Goal: Information Seeking & Learning: Learn about a topic

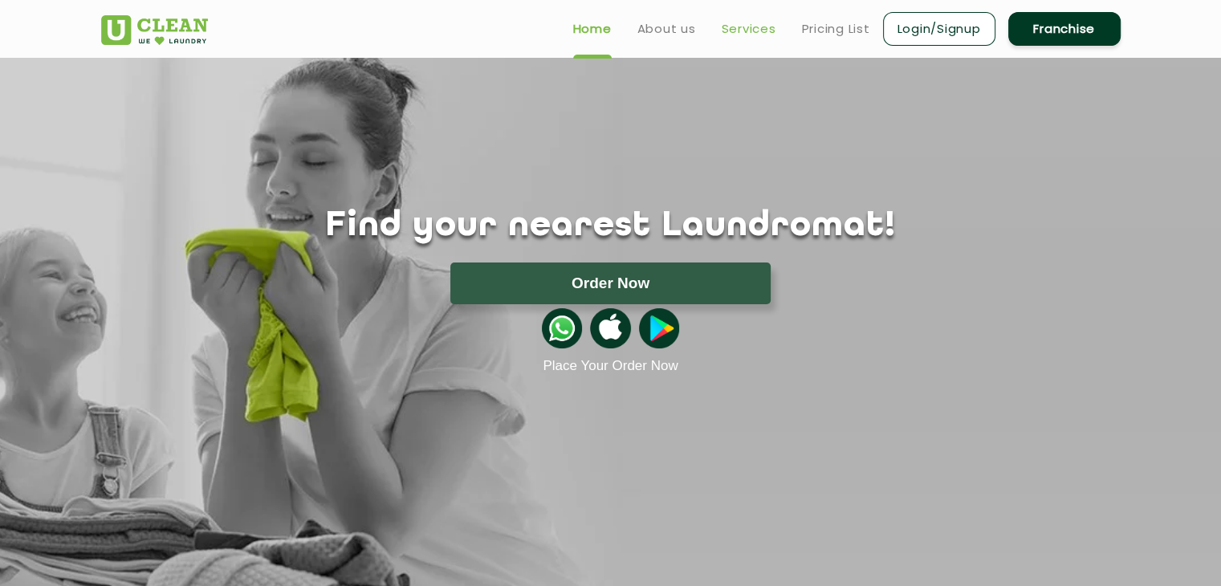
click at [751, 25] on link "Services" at bounding box center [749, 28] width 55 height 19
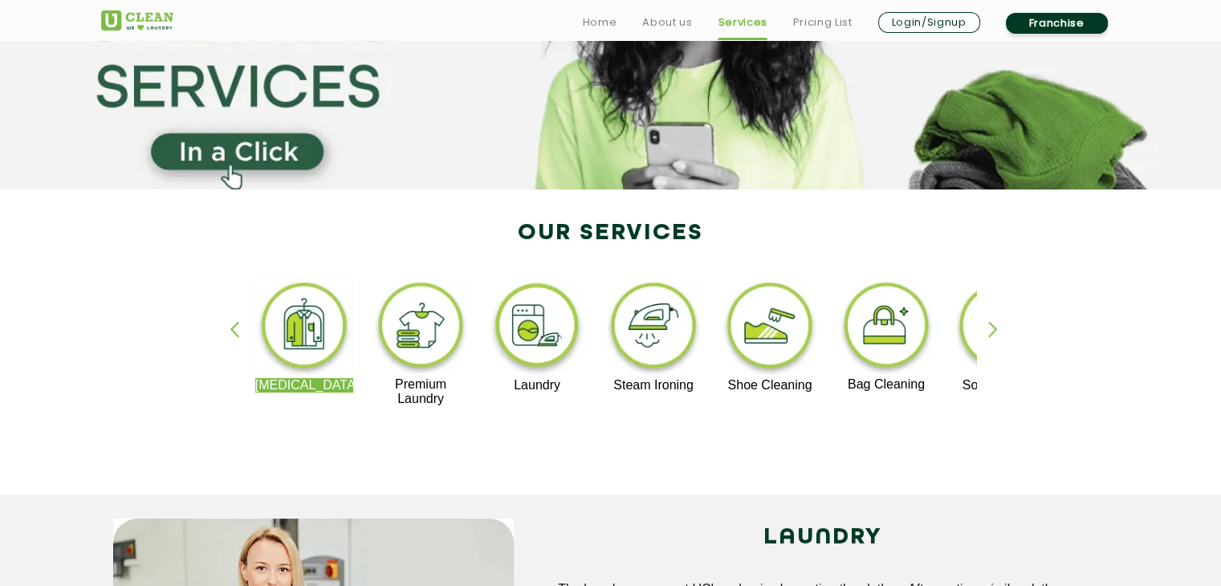
scroll to position [182, 0]
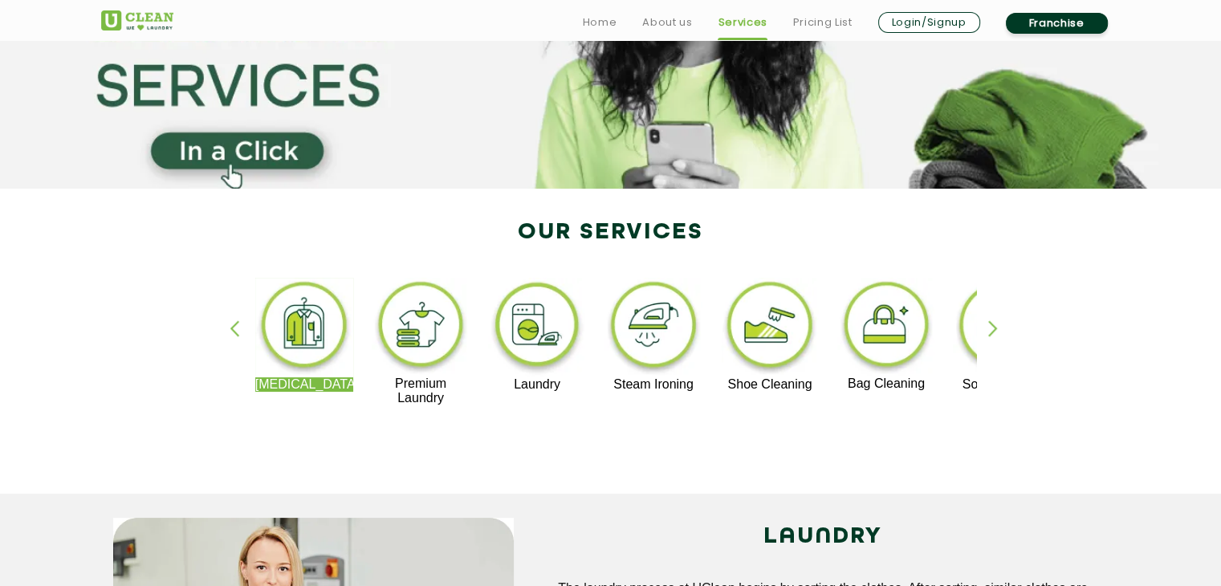
click at [990, 328] on div "button" at bounding box center [1000, 342] width 24 height 44
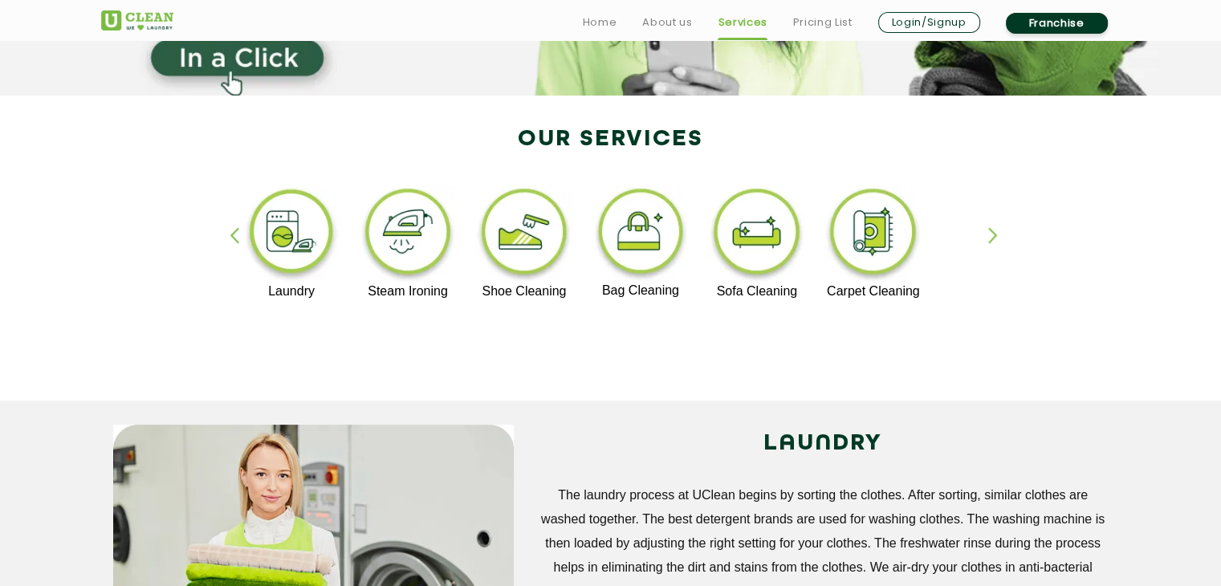
scroll to position [279, 0]
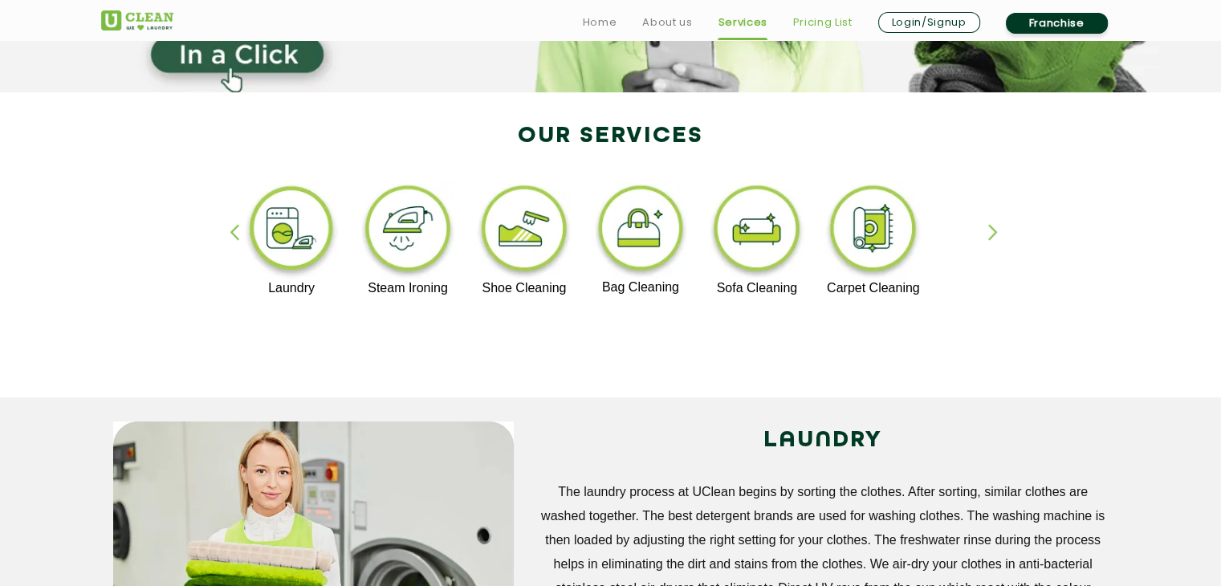
click at [826, 17] on link "Pricing List" at bounding box center [822, 22] width 59 height 19
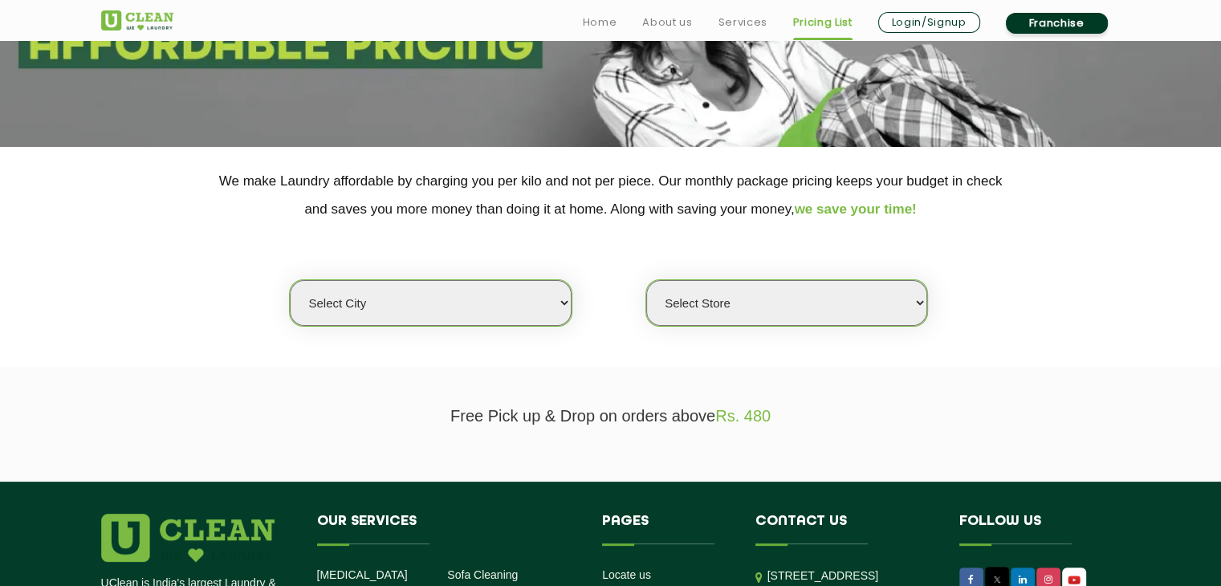
scroll to position [227, 0]
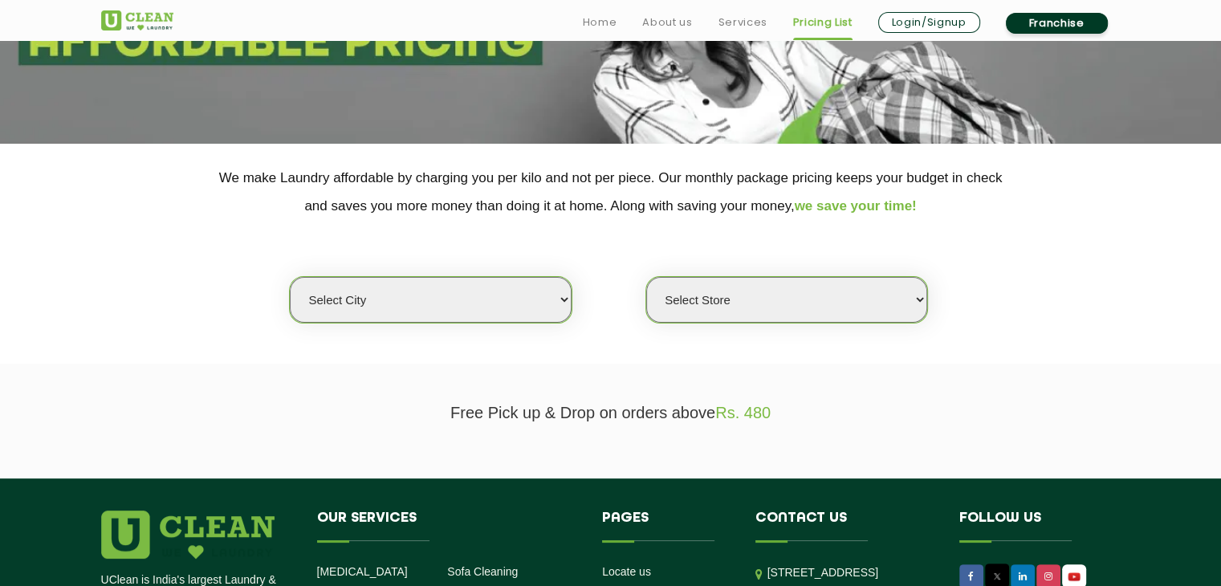
click at [548, 299] on select "Select city [GEOGRAPHIC_DATA] [GEOGRAPHIC_DATA] [GEOGRAPHIC_DATA] [GEOGRAPHIC_D…" at bounding box center [430, 300] width 281 height 46
select select "76"
click at [290, 277] on select "Select city [GEOGRAPHIC_DATA] [GEOGRAPHIC_DATA] [GEOGRAPHIC_DATA] [GEOGRAPHIC_D…" at bounding box center [430, 300] width 281 height 46
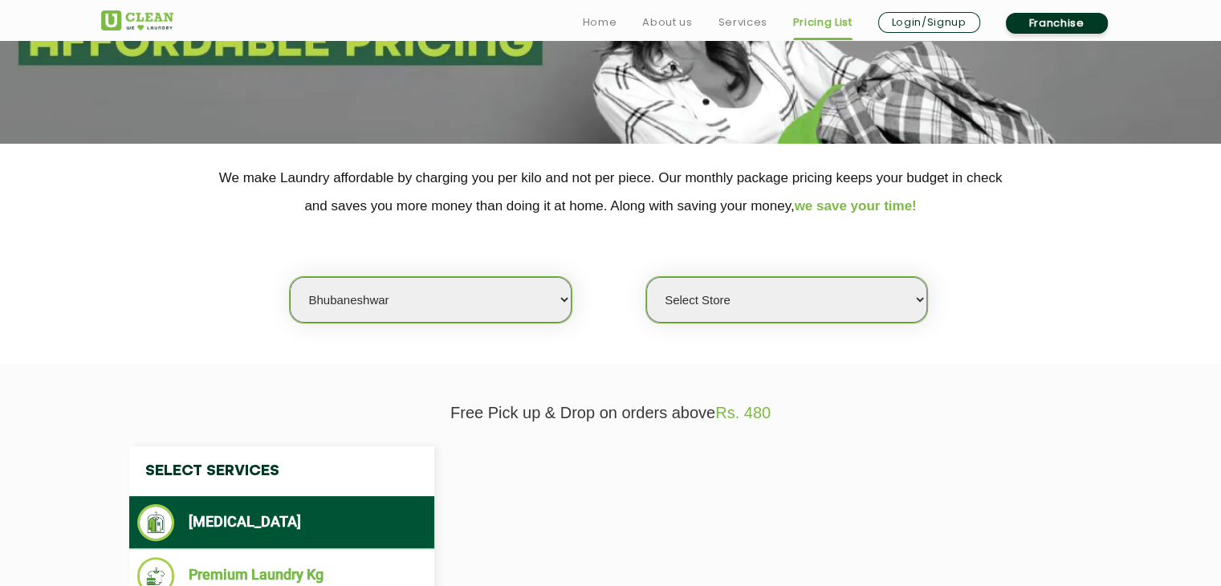
select select "0"
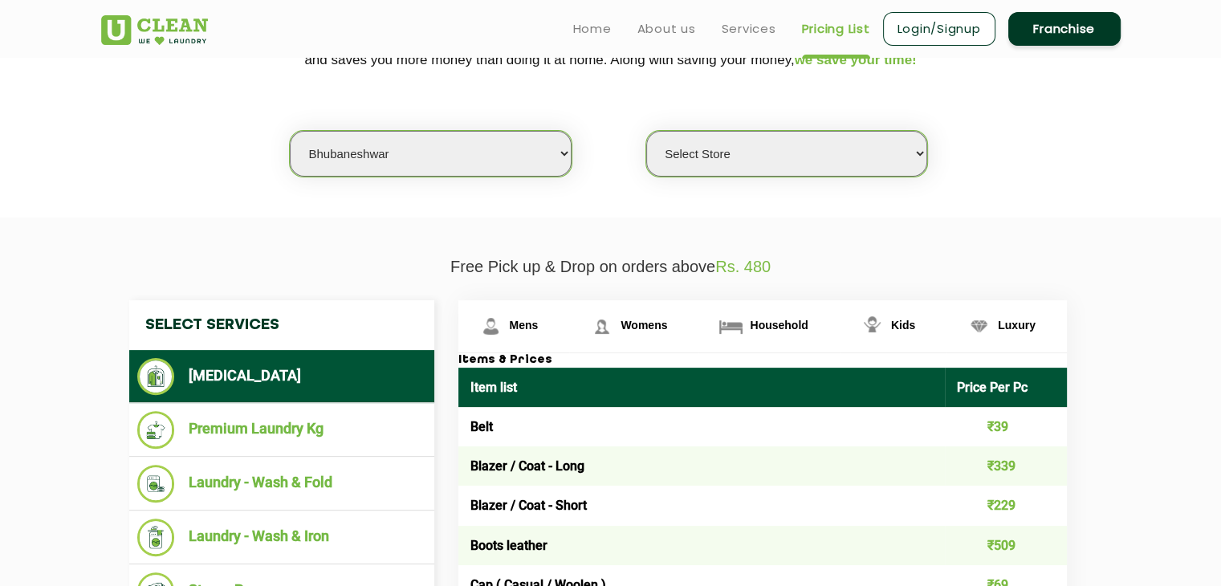
scroll to position [0, 0]
